Goal: Contribute content: Add original content to the website for others to see

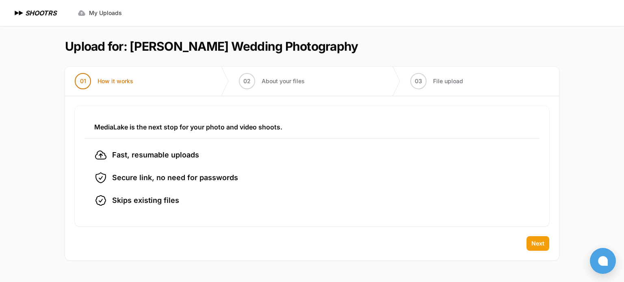
click at [531, 239] on button "Next" at bounding box center [538, 243] width 23 height 15
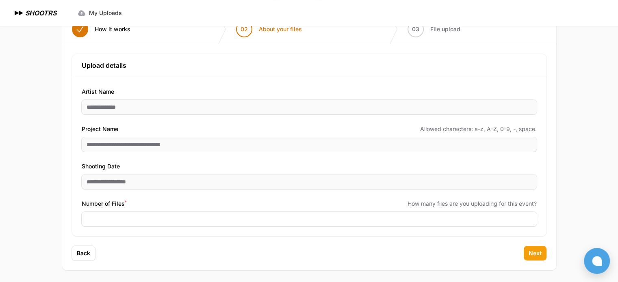
scroll to position [53, 0]
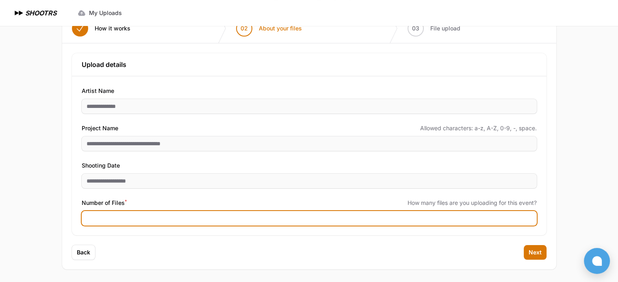
click at [289, 214] on input "Number of Files *" at bounding box center [309, 218] width 455 height 15
type input "****"
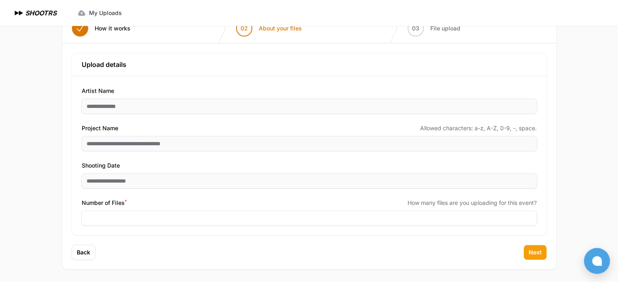
click at [534, 252] on span "Next" at bounding box center [535, 253] width 13 height 8
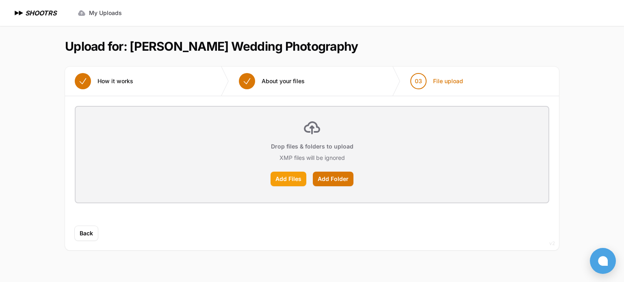
click at [289, 179] on label "Add Files" at bounding box center [289, 179] width 36 height 15
click at [0, 0] on input "Add Files" at bounding box center [0, 0] width 0 height 0
